Goal: Task Accomplishment & Management: Use online tool/utility

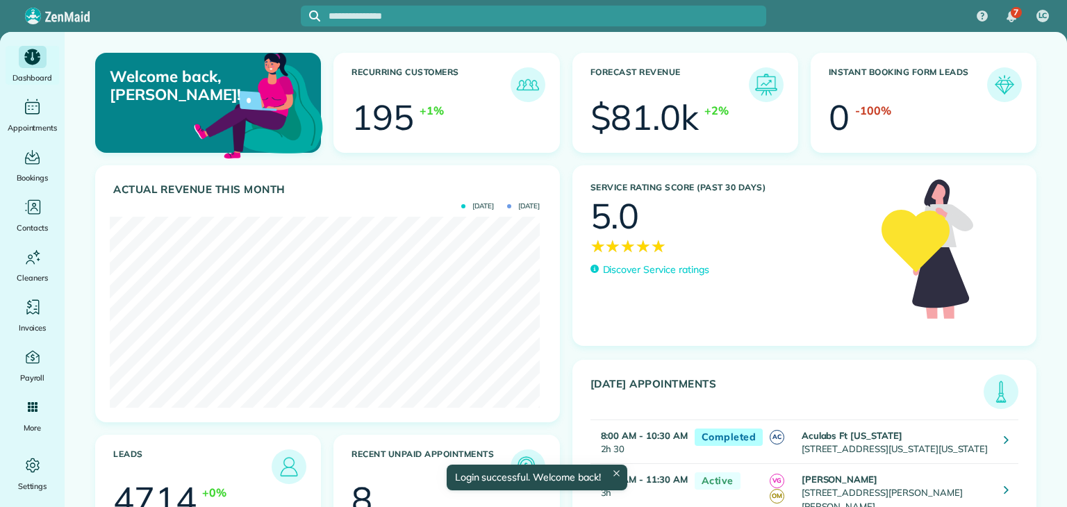
scroll to position [191, 430]
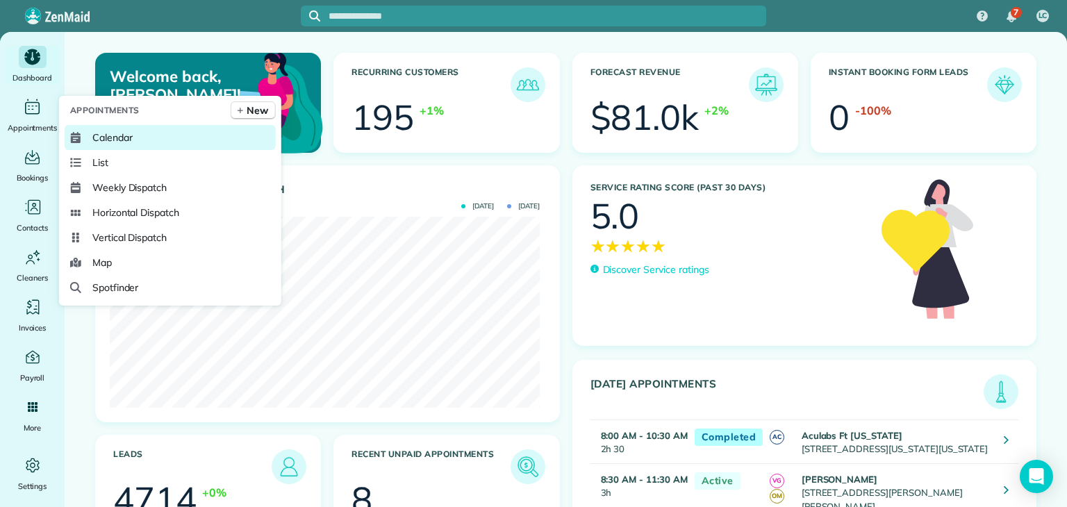
click at [147, 138] on link "Calendar" at bounding box center [170, 137] width 211 height 25
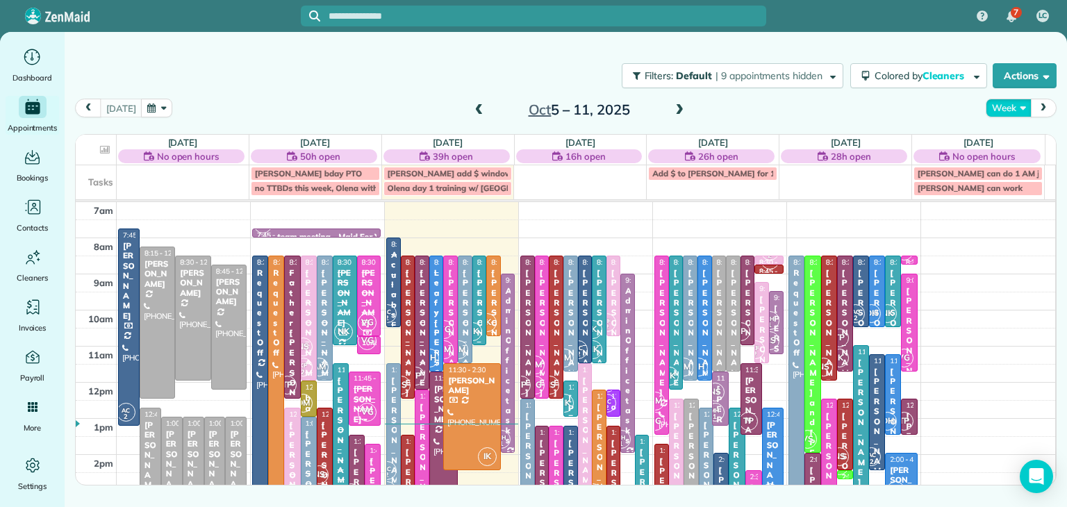
click at [1007, 107] on button "Week" at bounding box center [1008, 108] width 45 height 19
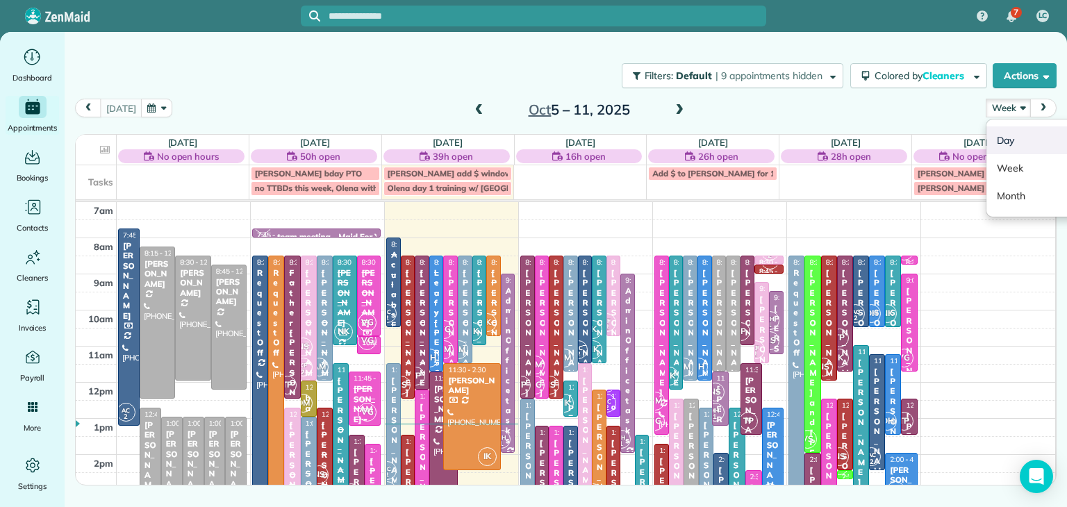
click at [997, 143] on link "Day" at bounding box center [1041, 140] width 110 height 28
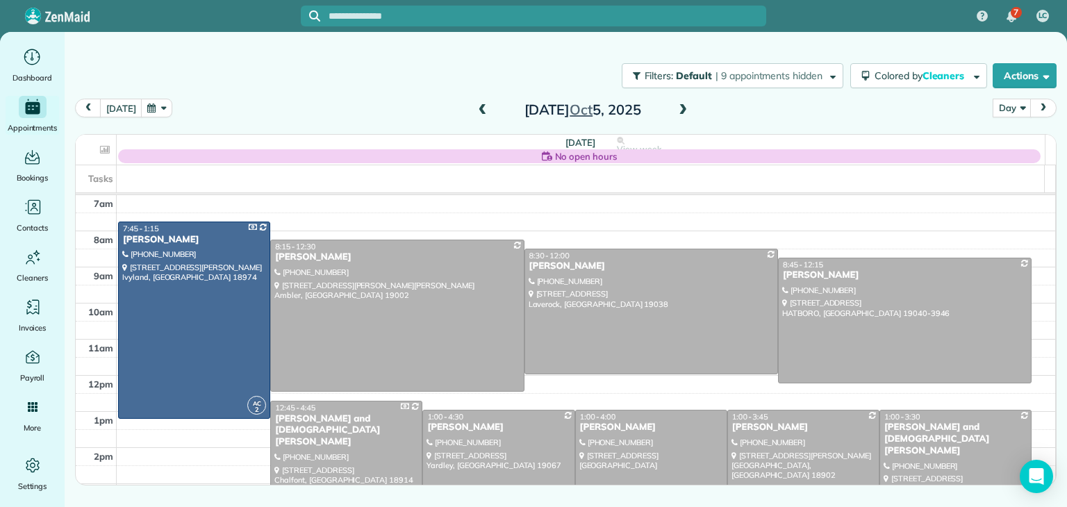
click at [685, 109] on span at bounding box center [682, 110] width 15 height 13
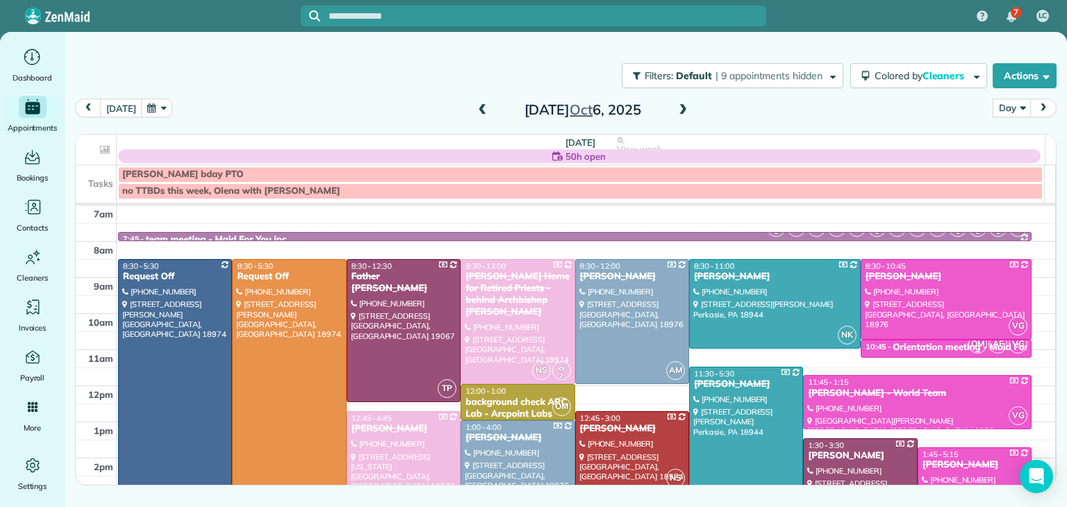
click at [685, 109] on span at bounding box center [682, 110] width 15 height 13
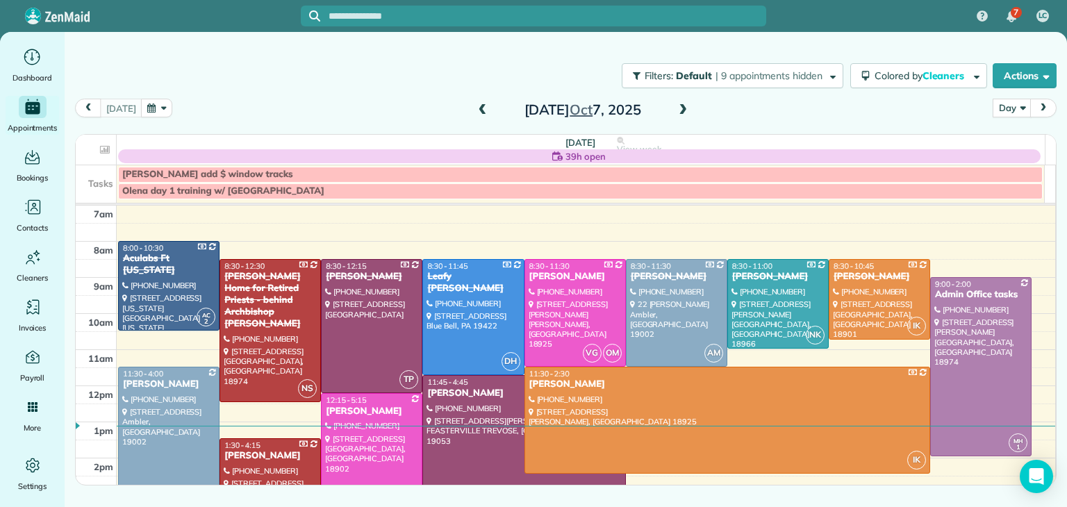
click at [685, 109] on span at bounding box center [682, 110] width 15 height 13
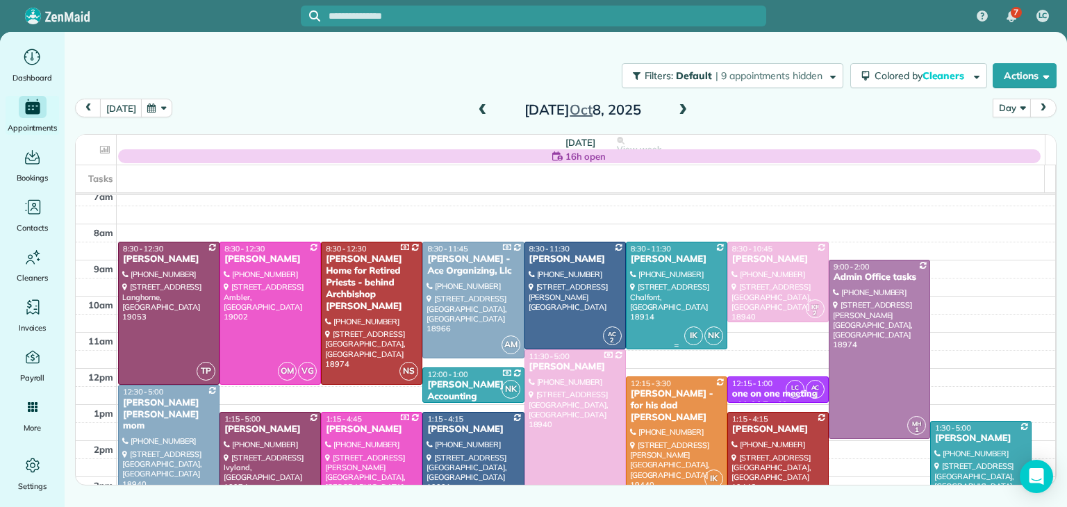
scroll to position [8, 0]
click at [261, 329] on div at bounding box center [270, 313] width 100 height 142
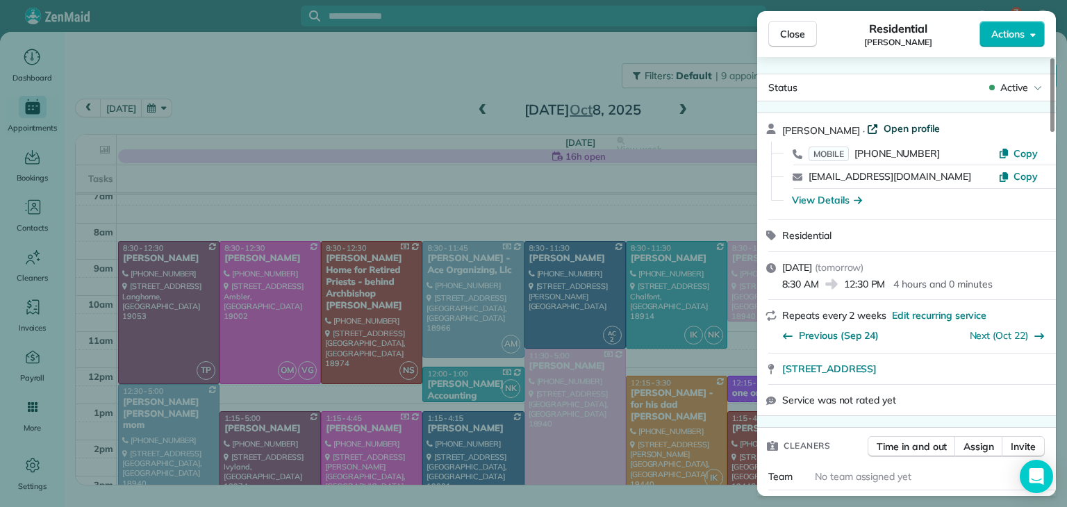
click at [892, 130] on span "Open profile" at bounding box center [912, 129] width 56 height 14
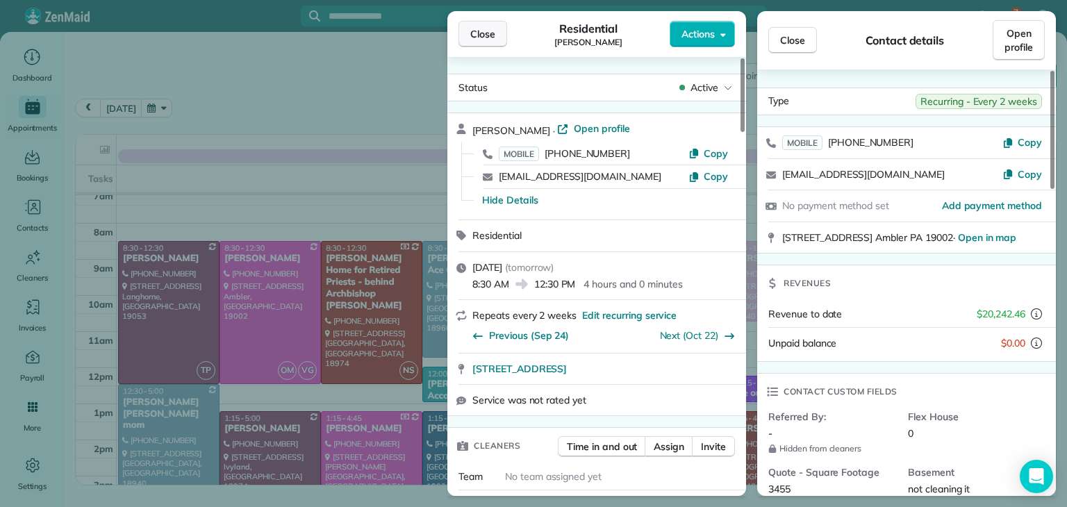
click at [497, 26] on button "Close" at bounding box center [482, 34] width 49 height 26
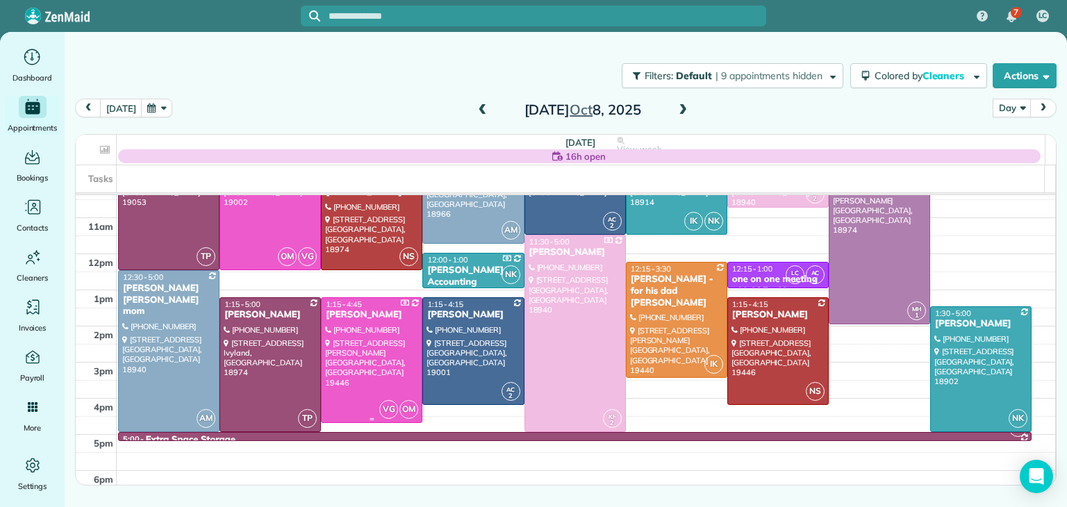
scroll to position [122, 0]
click at [379, 359] on div at bounding box center [372, 359] width 100 height 124
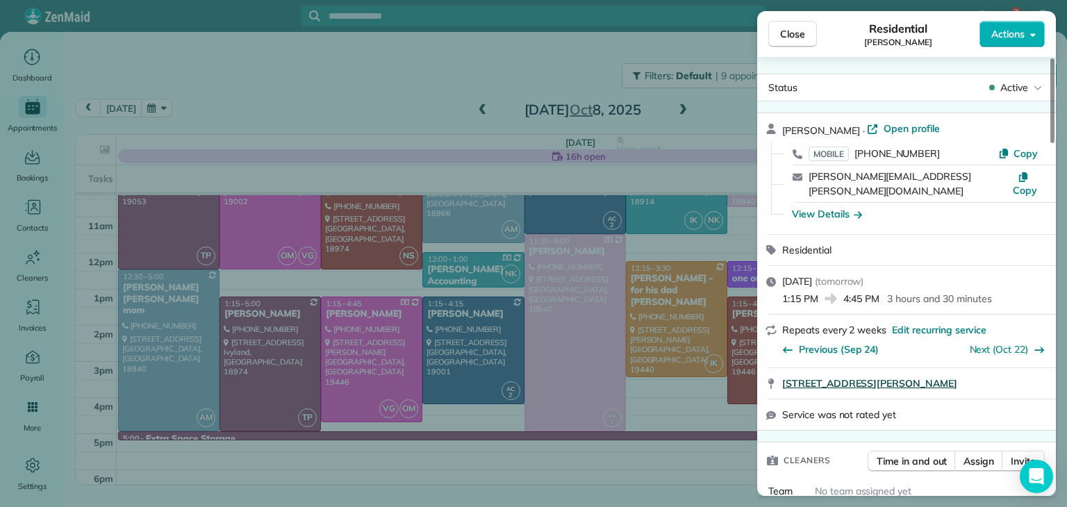
click at [897, 376] on span "[STREET_ADDRESS][PERSON_NAME]" at bounding box center [869, 383] width 175 height 14
